Goal: Information Seeking & Learning: Find specific fact

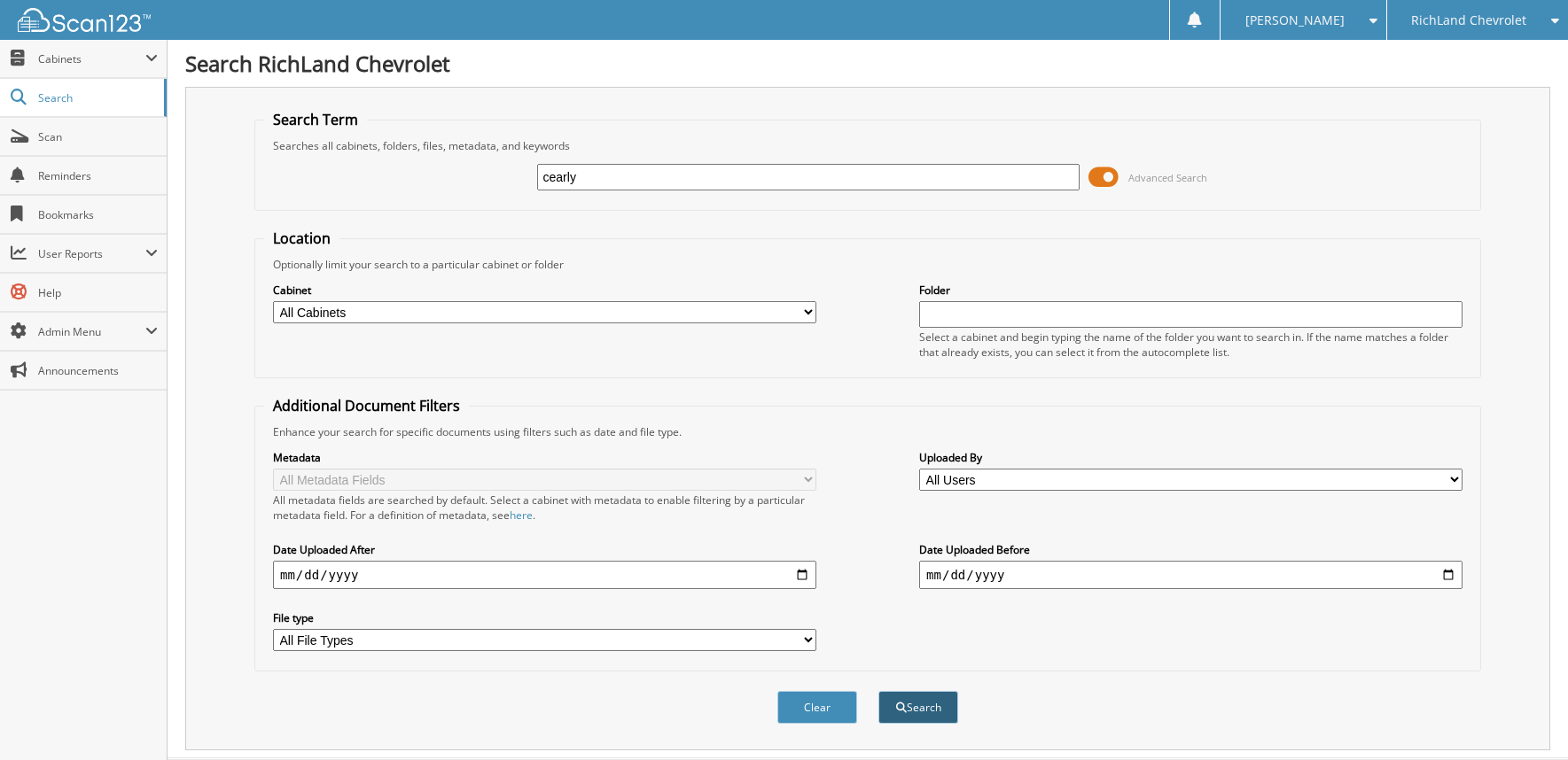
type input "cearly"
click at [915, 708] on button "Search" at bounding box center [918, 707] width 79 height 33
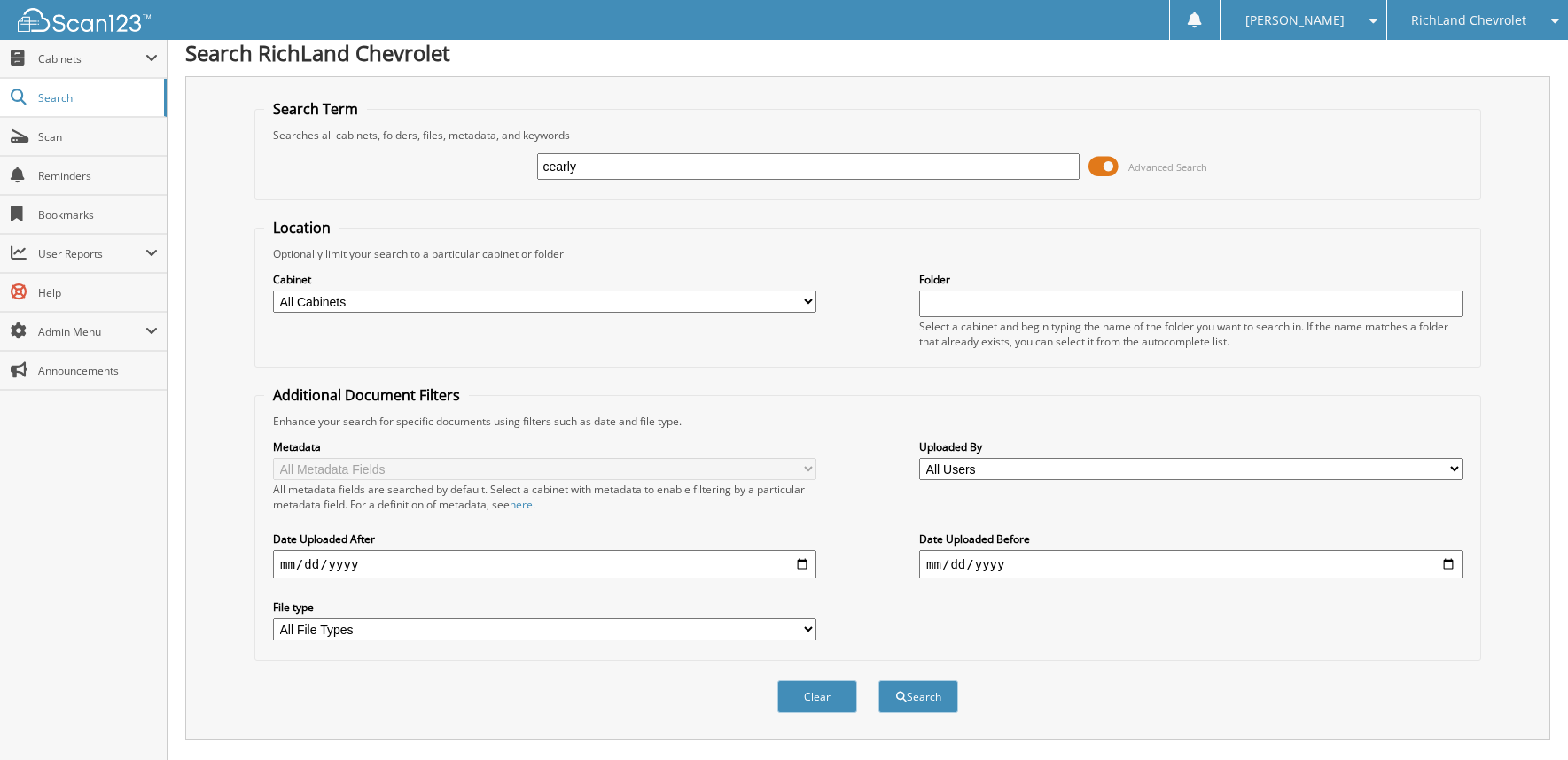
scroll to position [106, 0]
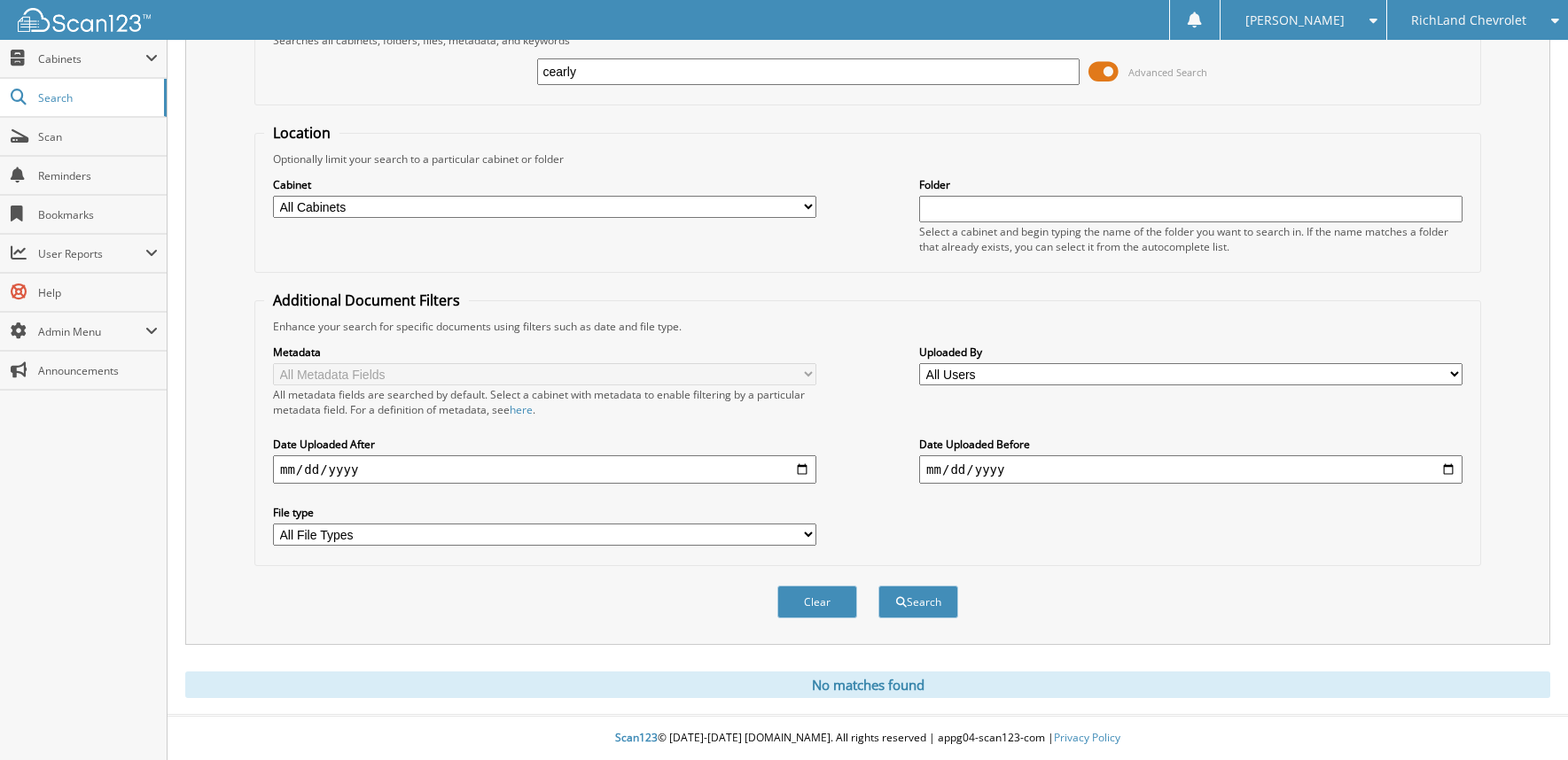
click at [544, 76] on input "cearly" at bounding box center [809, 72] width 544 height 26
paste input "25GT3359"
type input "25GT3359"
click at [919, 600] on button "Search" at bounding box center [918, 601] width 79 height 33
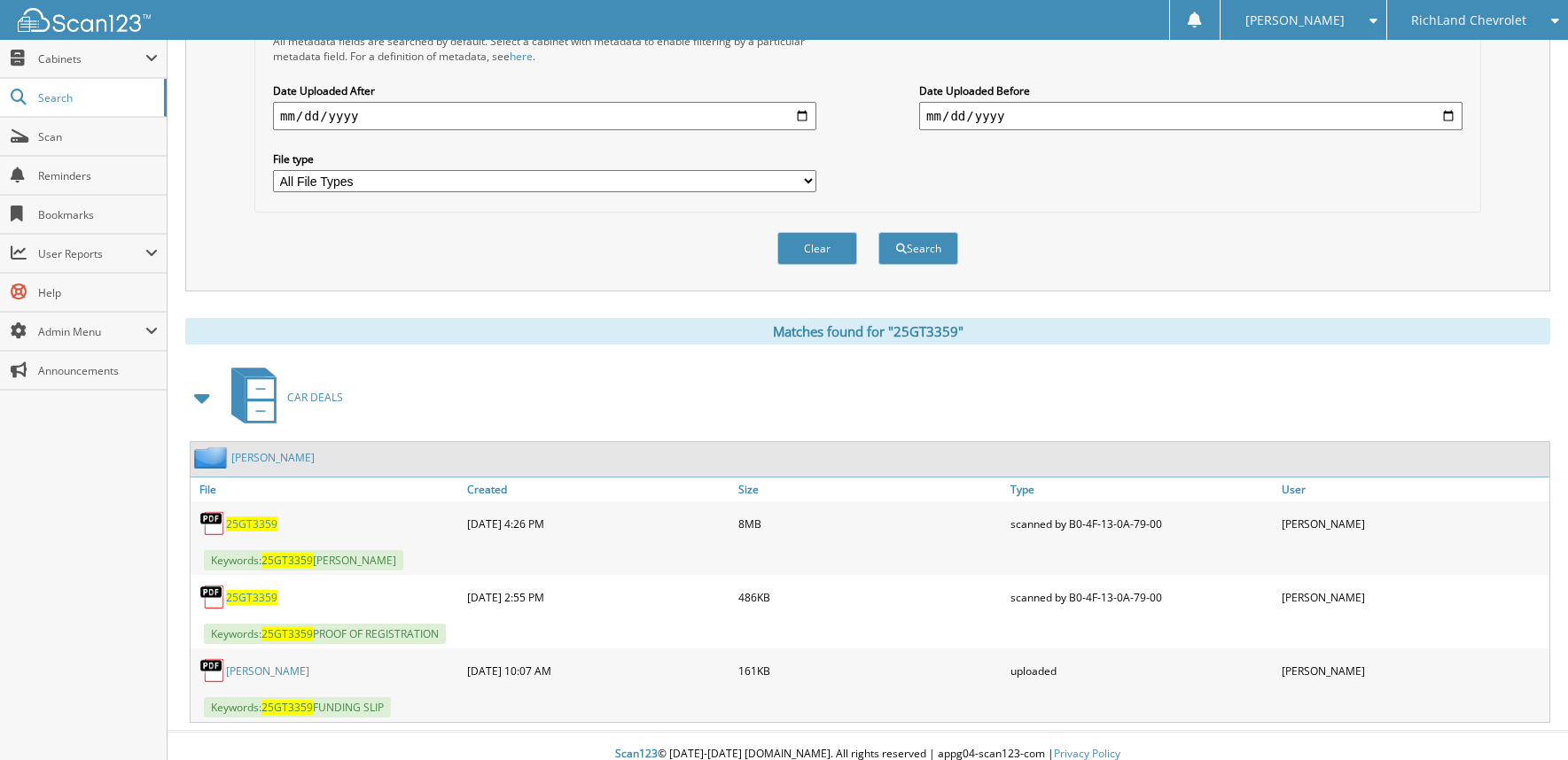
scroll to position [475, 0]
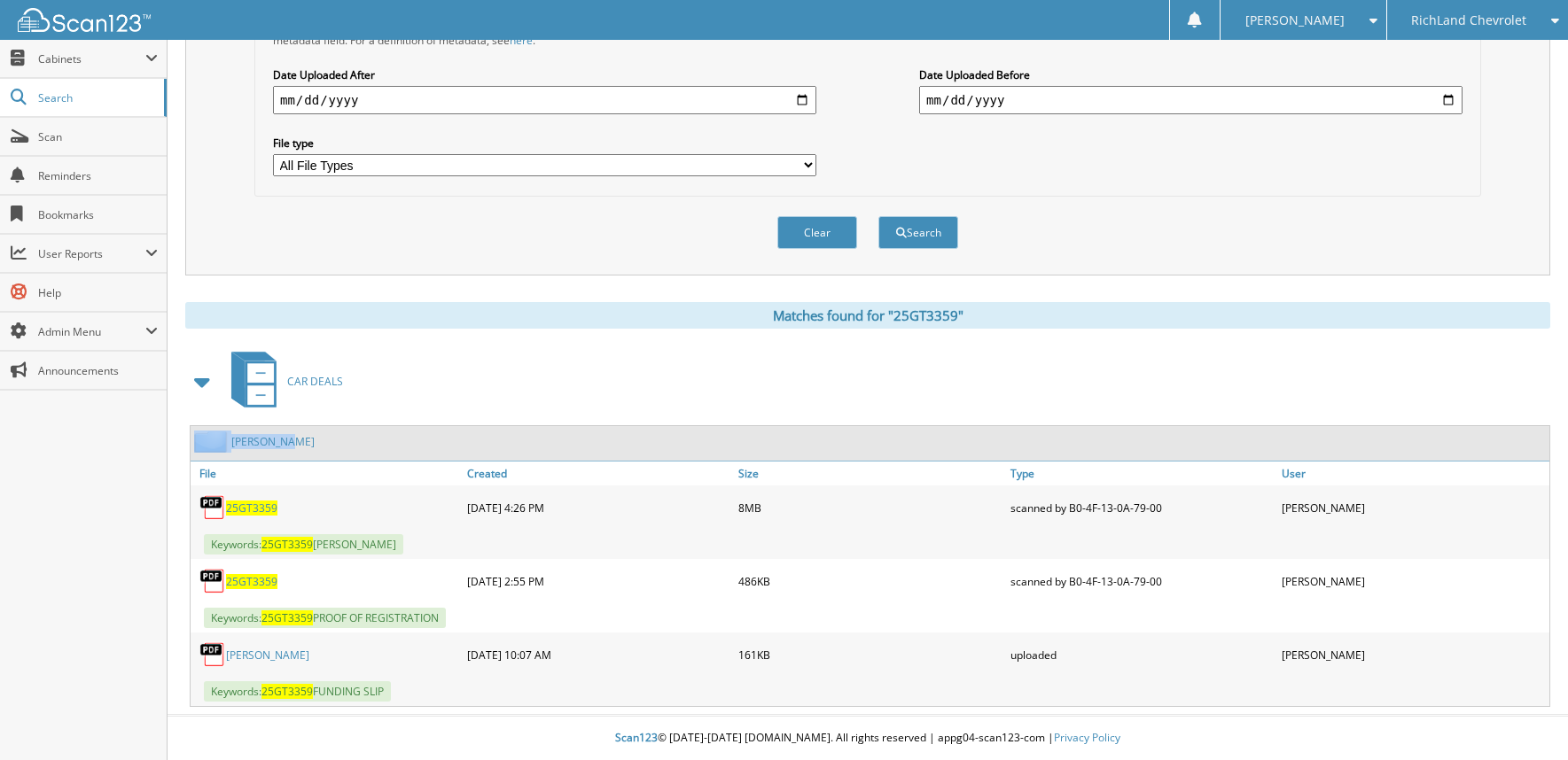
click at [285, 430] on div "CEARLEY, CHRISTINA" at bounding box center [869, 443] width 1359 height 35
click at [315, 435] on link "CEARLEY, CHRISTINA" at bounding box center [273, 441] width 83 height 15
